Goal: Task Accomplishment & Management: Use online tool/utility

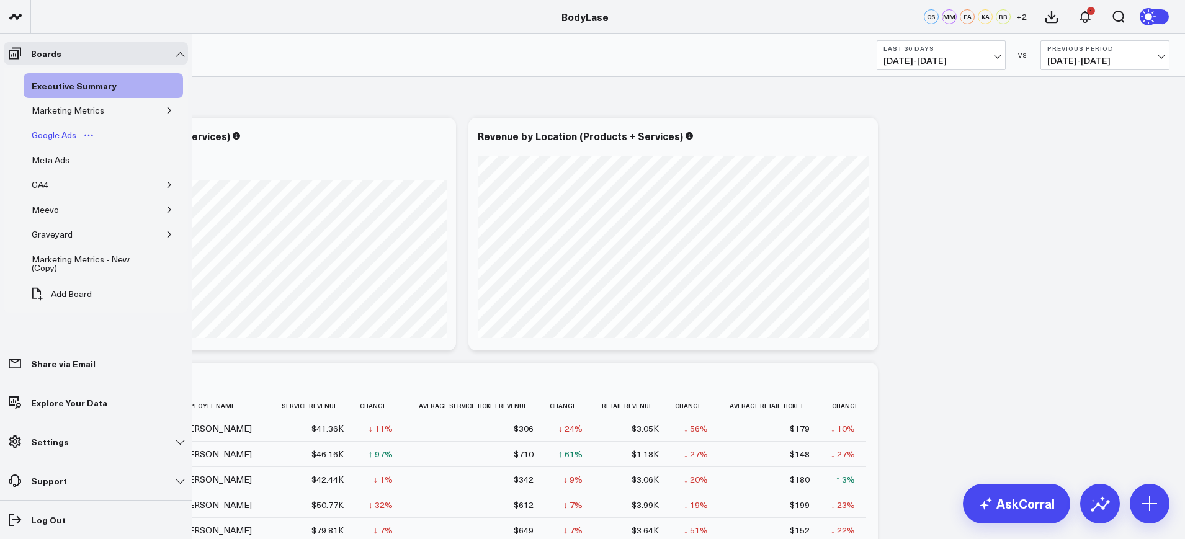
click at [43, 132] on div "Google Ads" at bounding box center [54, 135] width 51 height 15
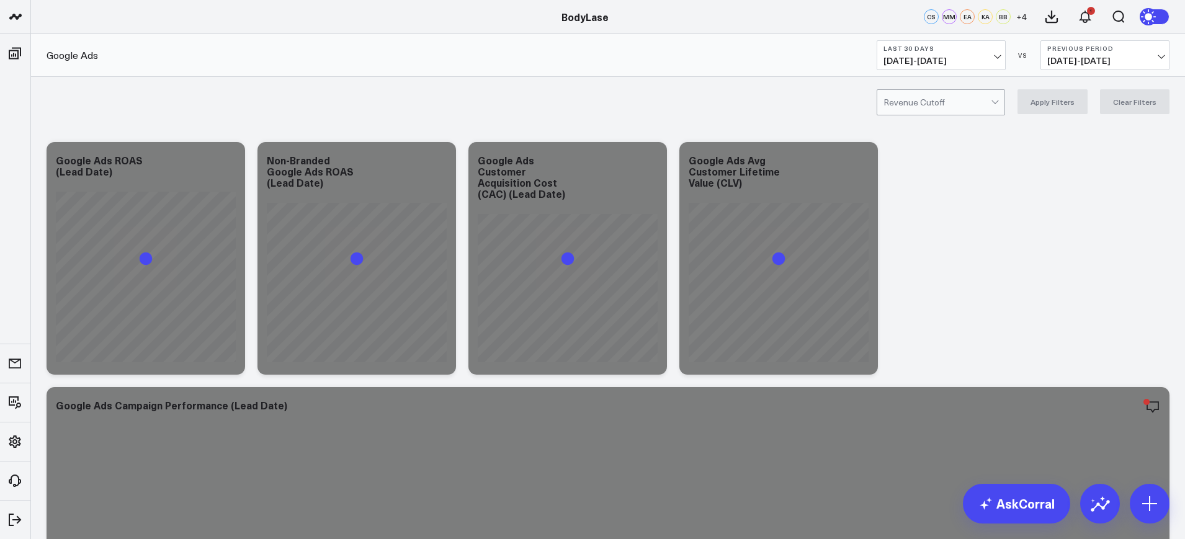
click at [977, 40] on button "Last 30 Days [DATE] - [DATE]" at bounding box center [941, 55] width 129 height 30
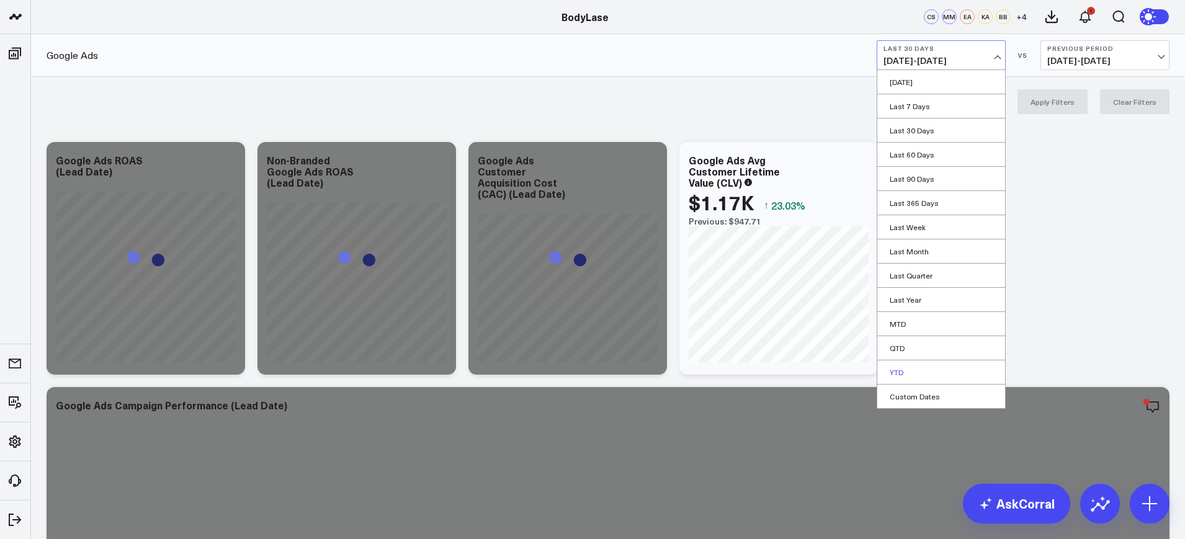
click at [919, 363] on link "YTD" at bounding box center [942, 373] width 128 height 24
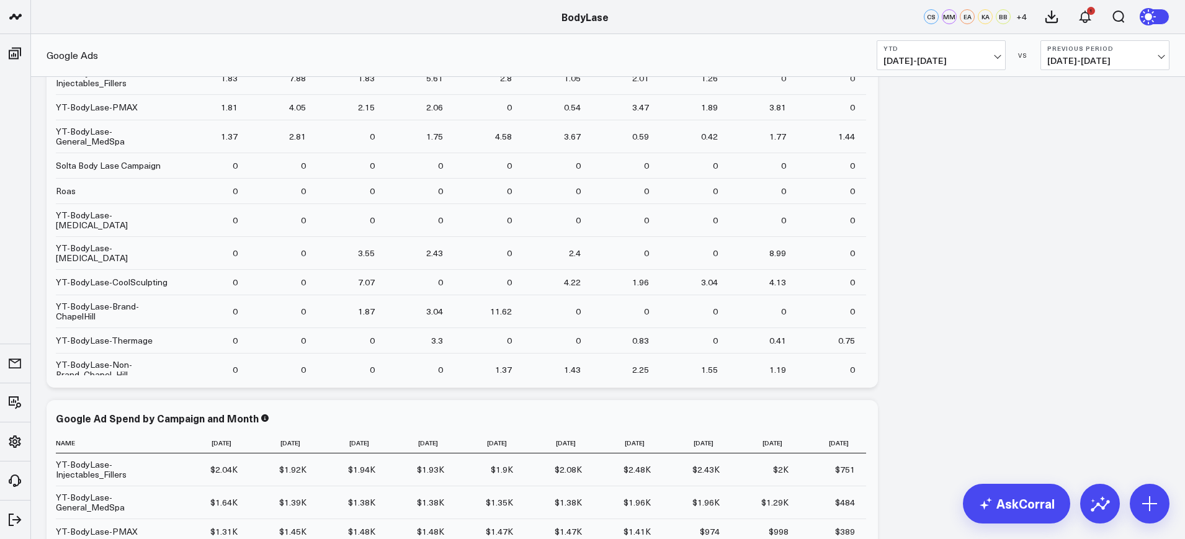
scroll to position [776, 0]
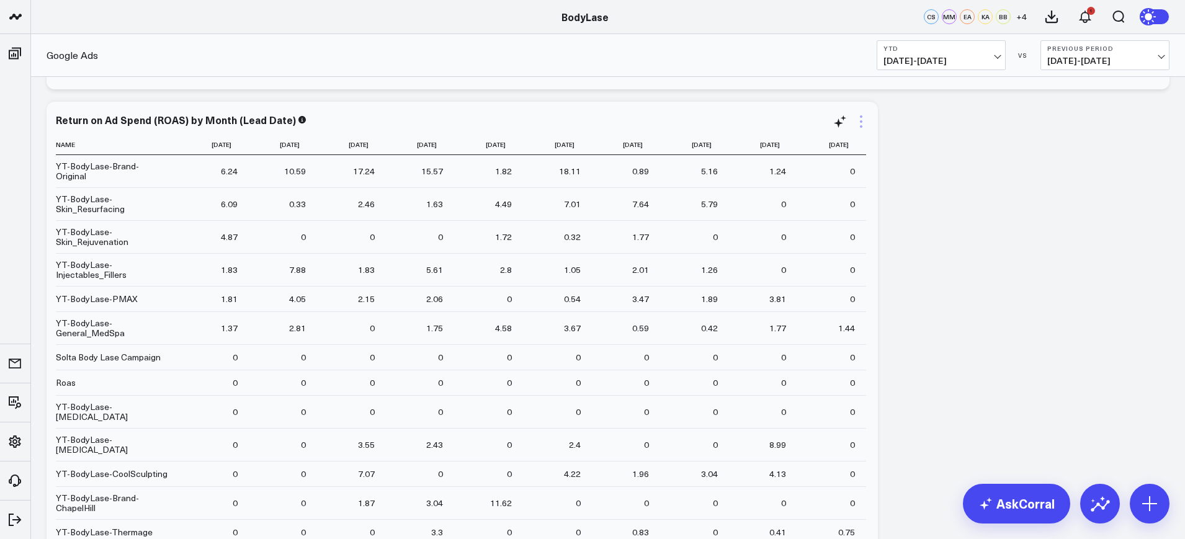
click at [860, 118] on icon at bounding box center [861, 121] width 15 height 15
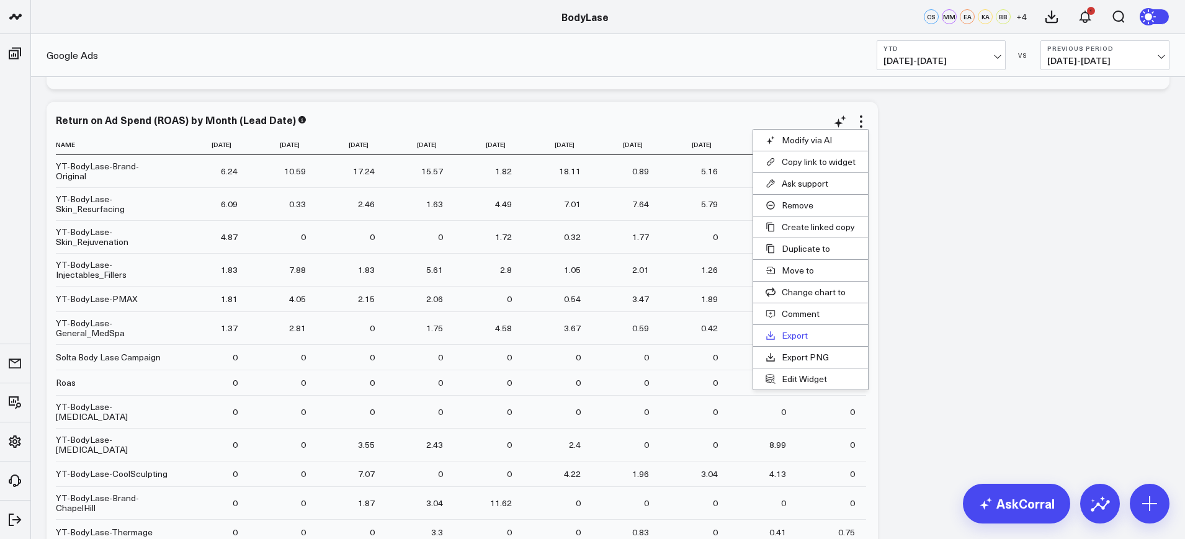
click at [789, 336] on button "Export" at bounding box center [810, 335] width 115 height 21
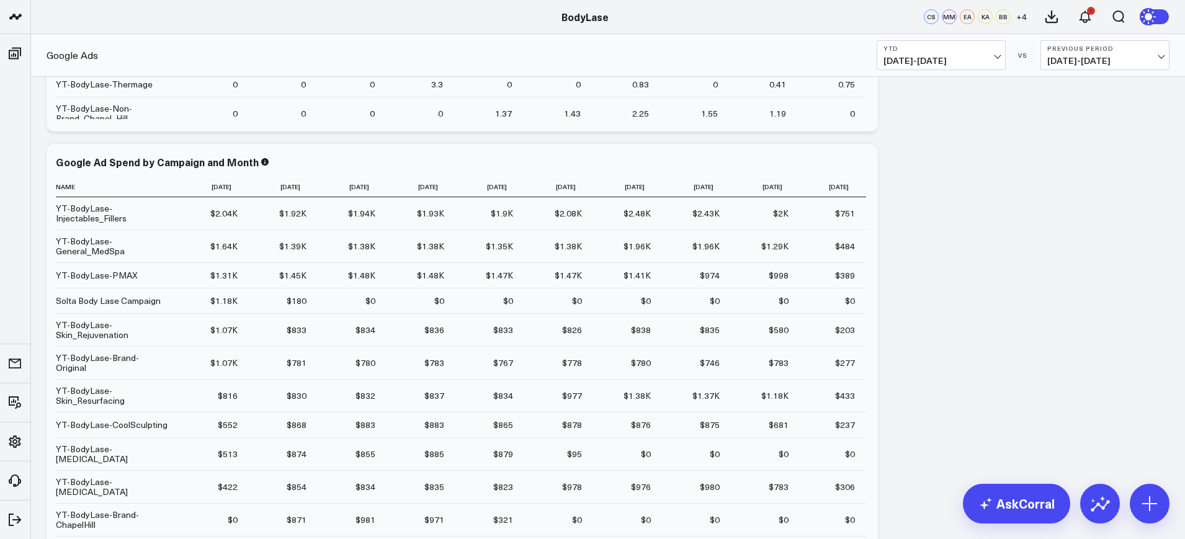
scroll to position [1241, 0]
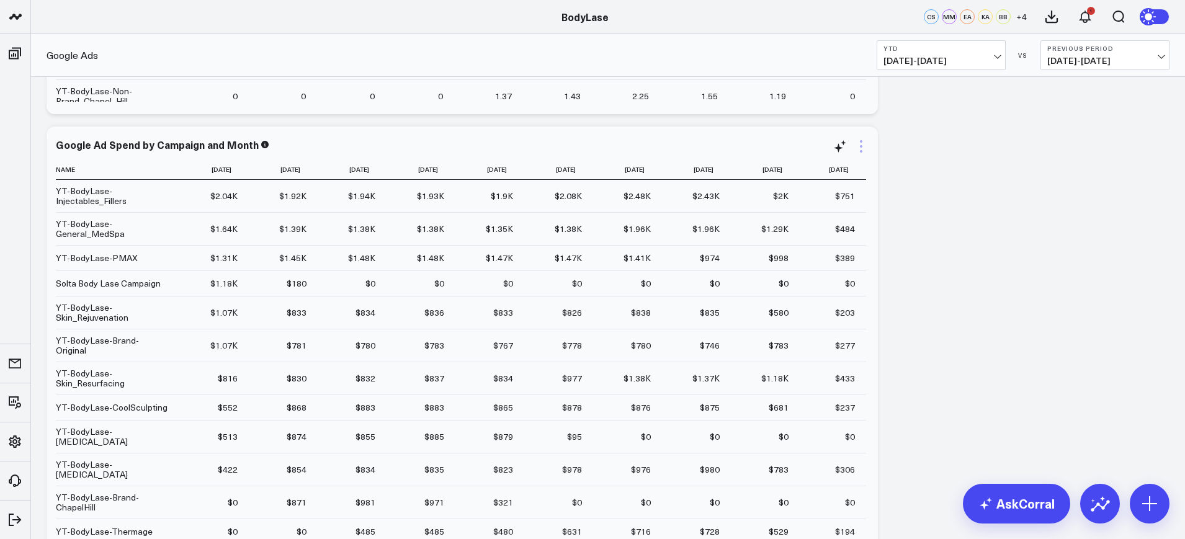
click at [858, 150] on icon at bounding box center [861, 146] width 15 height 15
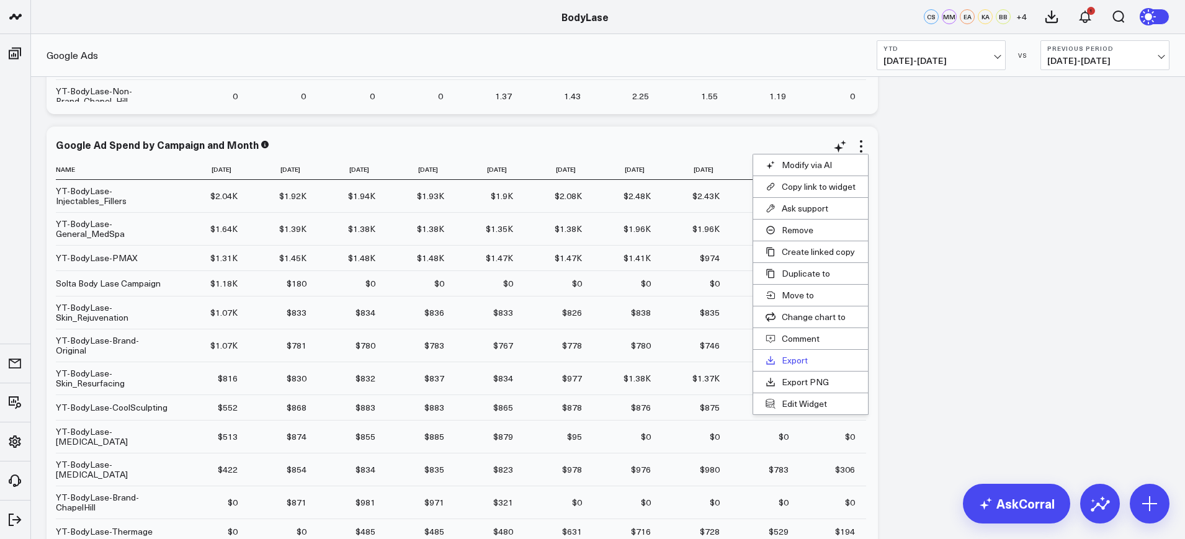
click at [801, 355] on button "Export" at bounding box center [810, 360] width 115 height 21
